Goal: Information Seeking & Learning: Find specific fact

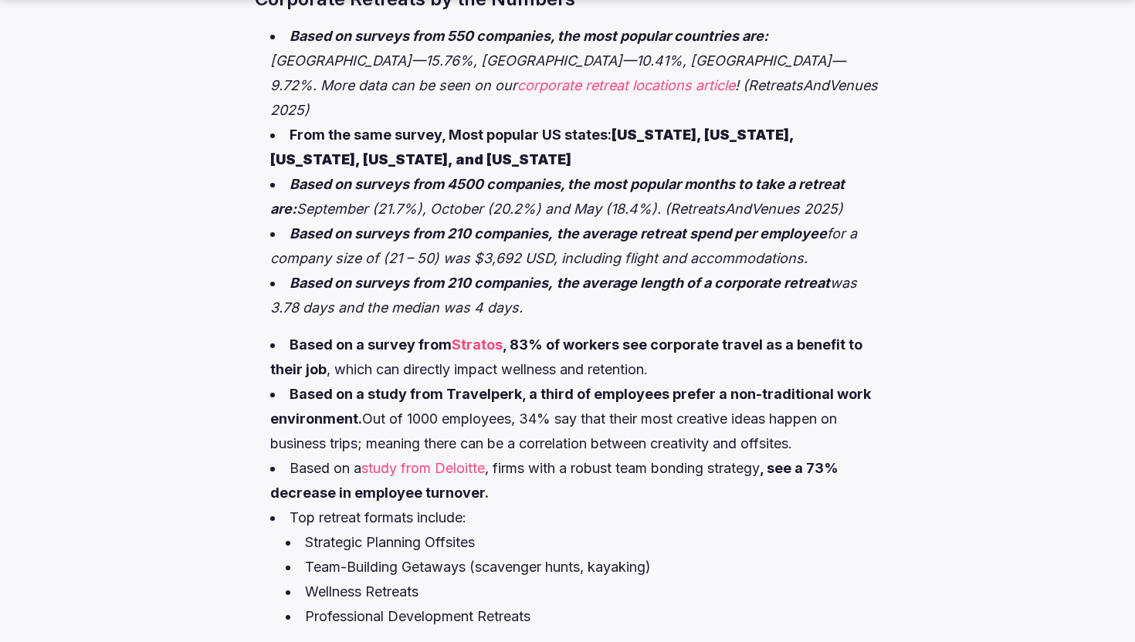
scroll to position [948, 0]
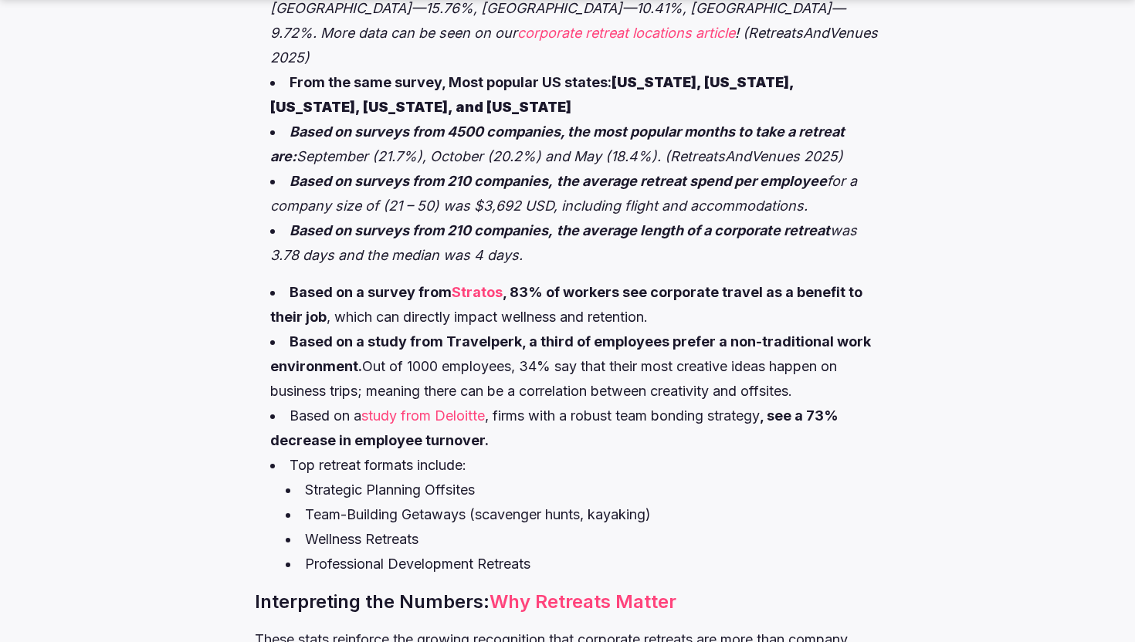
click at [475, 284] on strong "Stratos" at bounding box center [477, 292] width 51 height 16
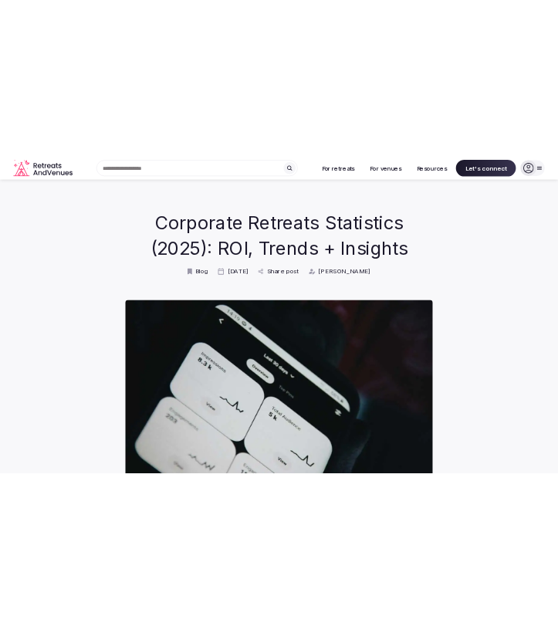
scroll to position [948, 0]
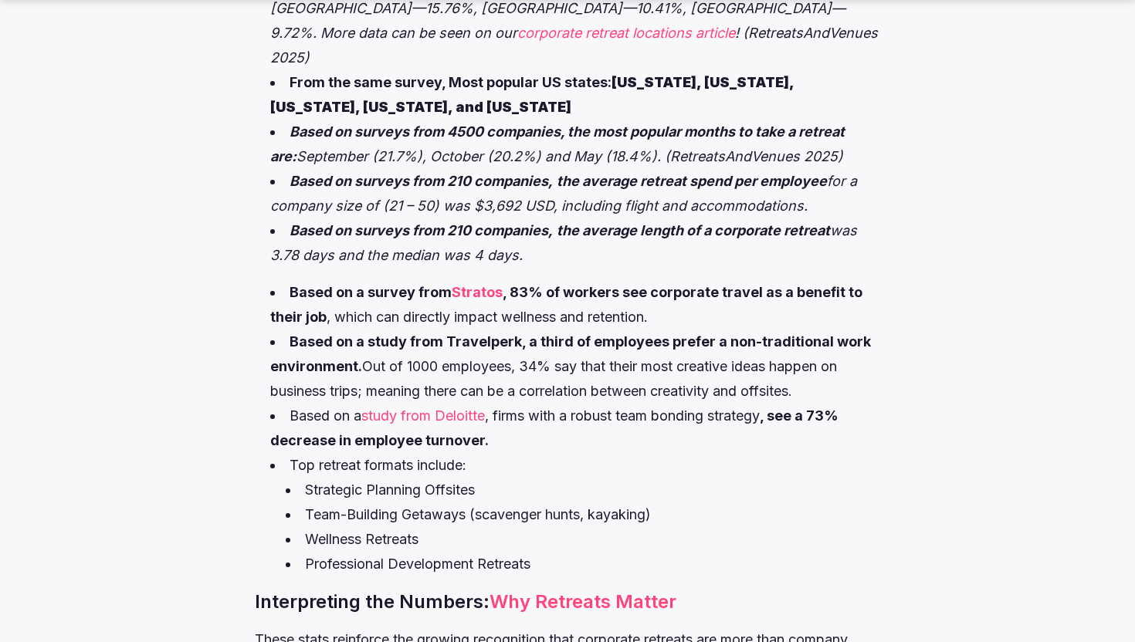
drag, startPoint x: 513, startPoint y: 266, endPoint x: 676, endPoint y: 303, distance: 167.1
click at [676, 303] on li "Based on a survey from Stratos , 83% of workers see corporate travel as a benef…" at bounding box center [574, 304] width 609 height 49
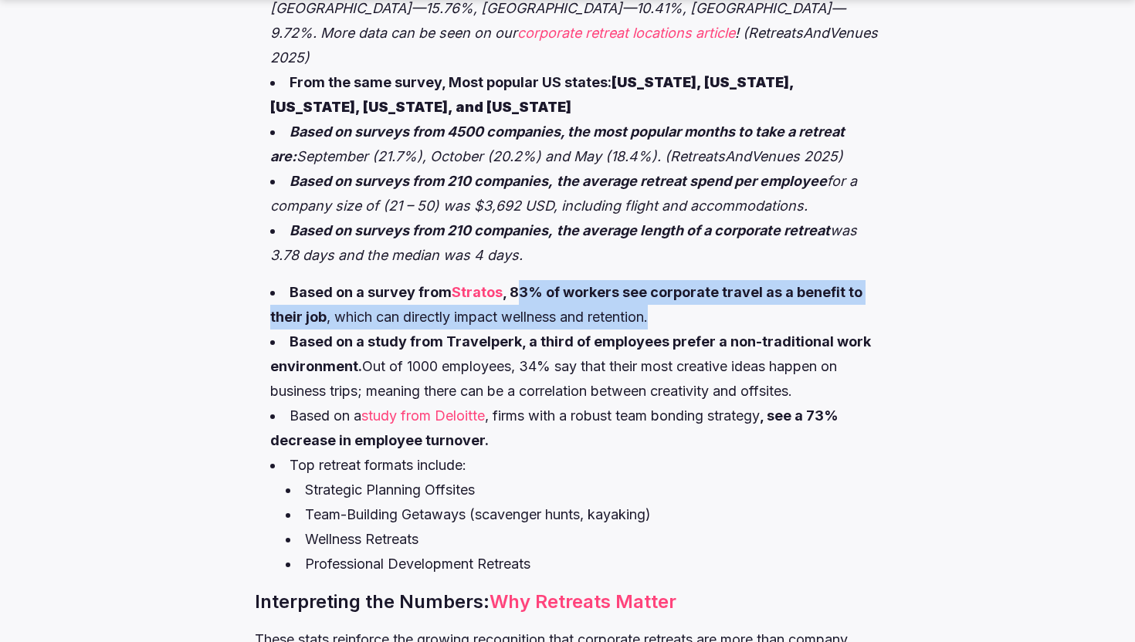
drag, startPoint x: 676, startPoint y: 303, endPoint x: 514, endPoint y: 258, distance: 167.7
click at [514, 280] on li "Based on a survey from Stratos , 83% of workers see corporate travel as a benef…" at bounding box center [574, 304] width 609 height 49
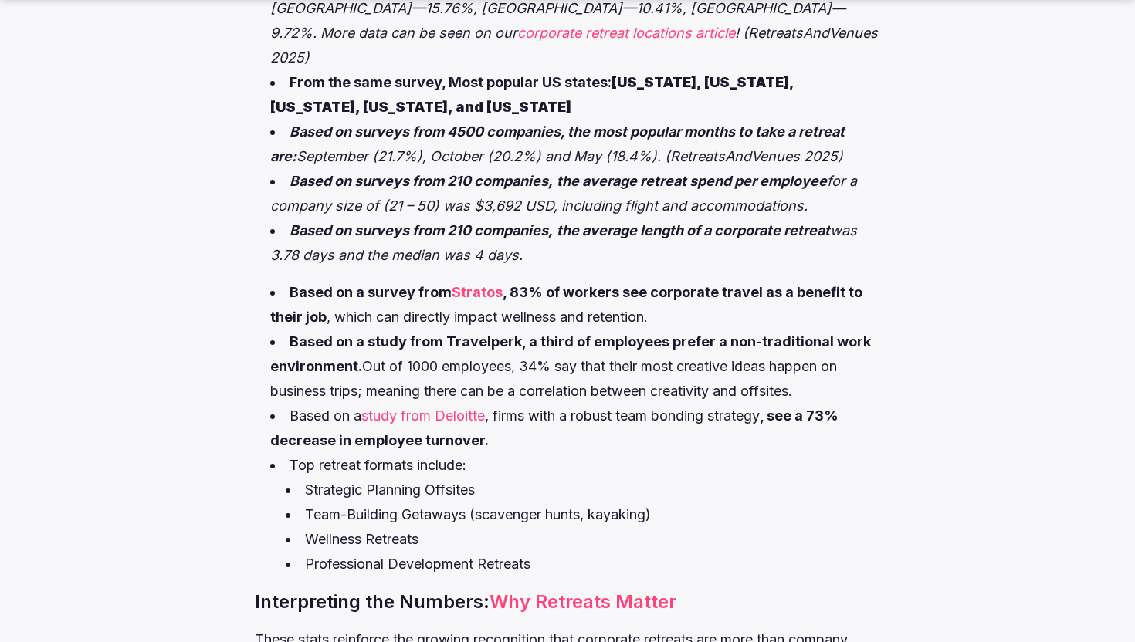
click at [508, 284] on strong ", 83% of workers see corporate travel as a benefit to their job" at bounding box center [566, 304] width 592 height 41
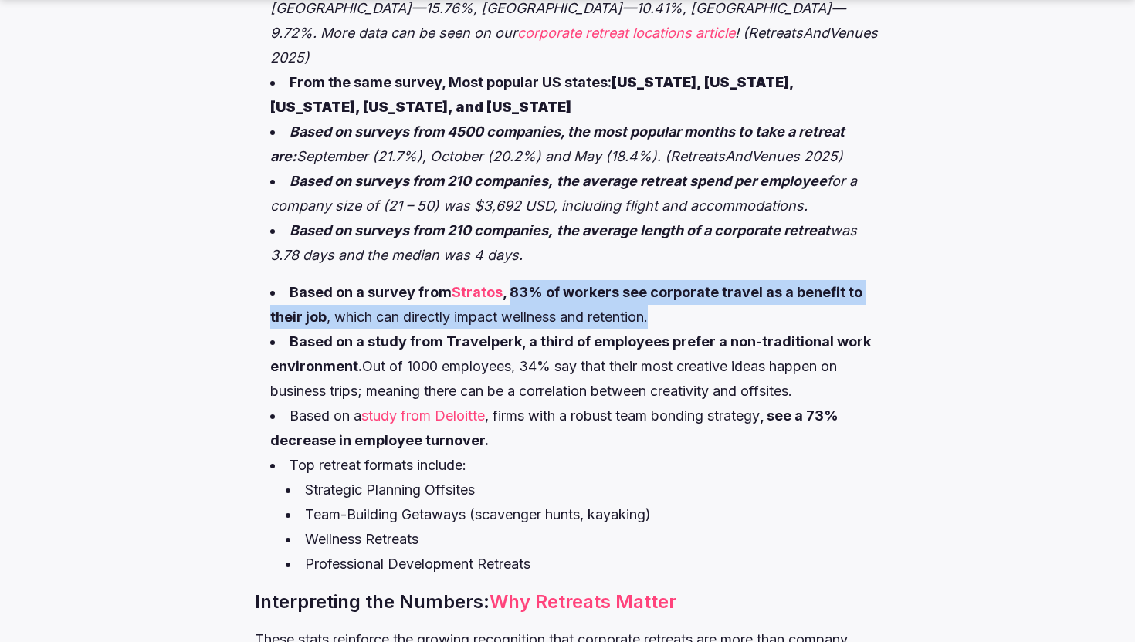
drag, startPoint x: 508, startPoint y: 266, endPoint x: 680, endPoint y: 290, distance: 173.1
click at [680, 290] on li "Based on a survey from Stratos , 83% of workers see corporate travel as a benef…" at bounding box center [574, 304] width 609 height 49
